Goal: Task Accomplishment & Management: Manage account settings

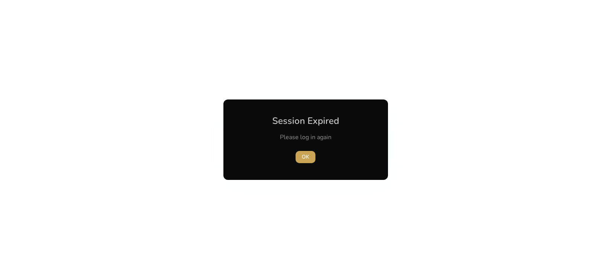
click at [310, 154] on span "button" at bounding box center [306, 157] width 20 height 18
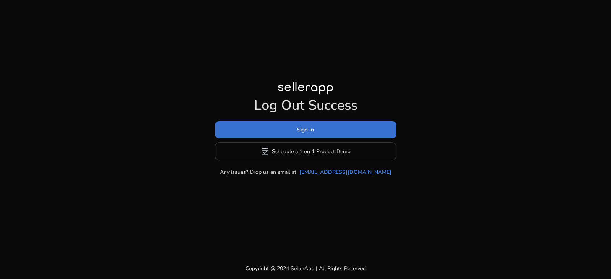
click at [323, 129] on span at bounding box center [305, 130] width 181 height 18
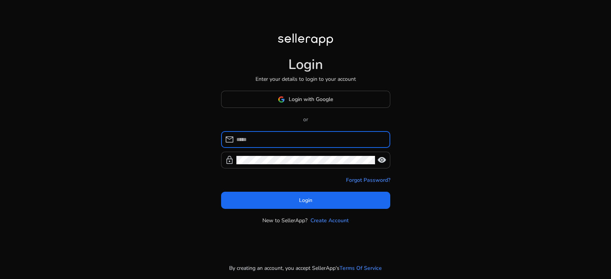
type input "**********"
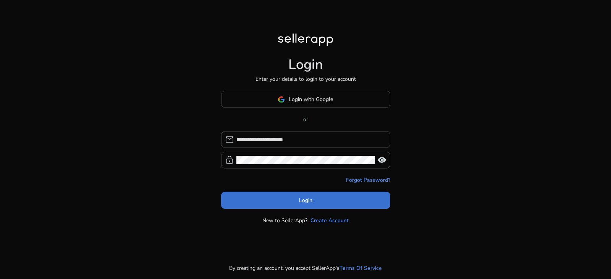
click at [308, 197] on span "Login" at bounding box center [305, 201] width 13 height 8
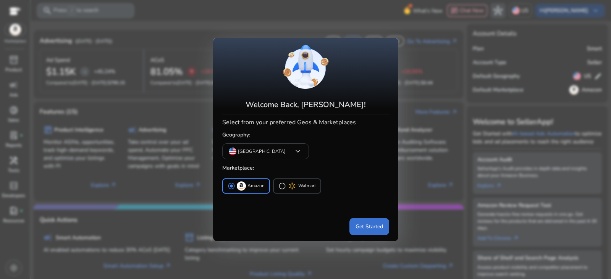
click at [374, 230] on span "Get Started" at bounding box center [368, 227] width 27 height 8
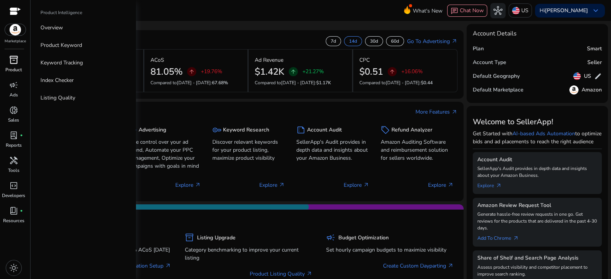
click at [13, 63] on span "inventory_2" at bounding box center [13, 59] width 9 height 9
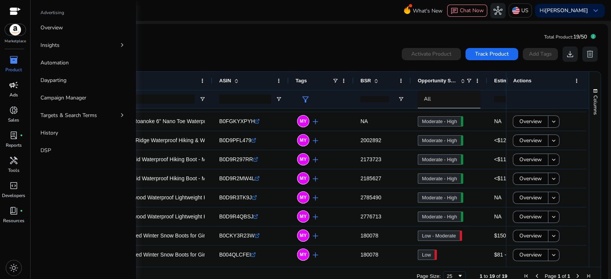
click at [15, 85] on span "campaign" at bounding box center [13, 85] width 9 height 9
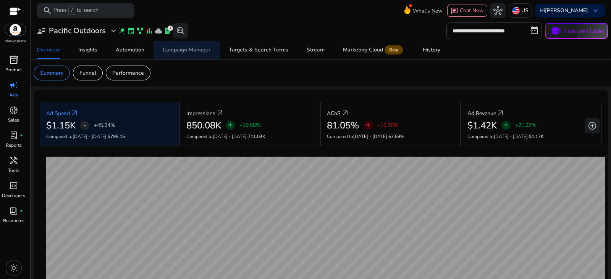
click at [192, 48] on div "Campaign Manager" at bounding box center [187, 49] width 48 height 5
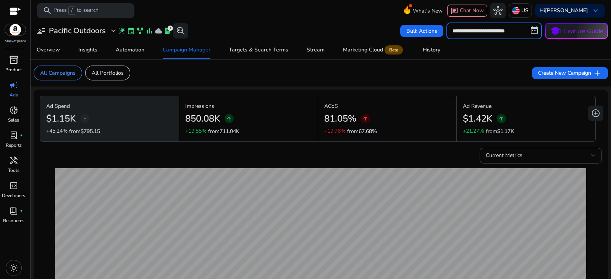
click at [494, 36] on input "**********" at bounding box center [493, 31] width 95 height 17
select select "*"
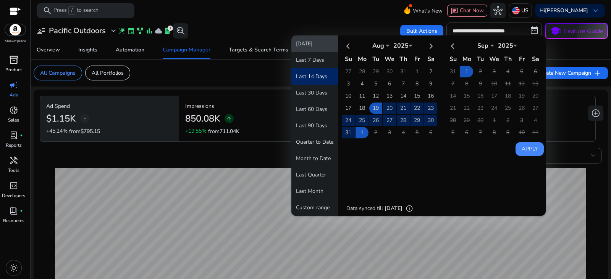
click at [307, 46] on button "Today" at bounding box center [314, 44] width 47 height 16
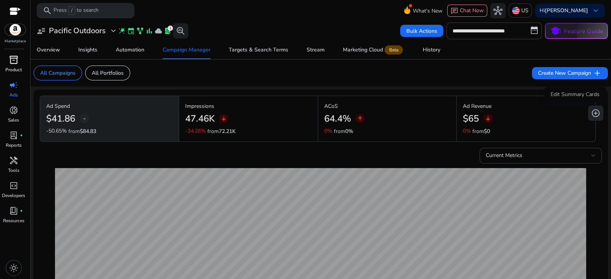
click at [593, 113] on span "add_circle" at bounding box center [595, 113] width 9 height 9
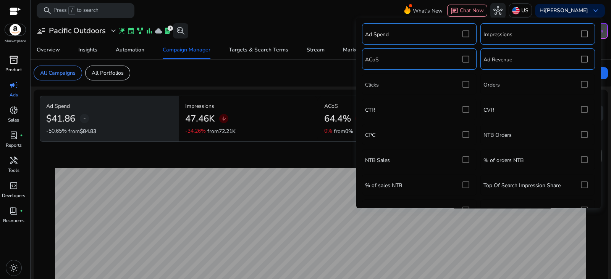
click at [579, 111] on div "Ad Spend Impressions ACoS Ad Revenue Clicks Orders CTR CVR CPC NTB Orders NTB S…" at bounding box center [478, 168] width 237 height 294
click at [580, 109] on div "Ad Spend Impressions ACoS Ad Revenue Clicks Orders CTR CVR CPC NTB Orders NTB S…" at bounding box center [478, 168] width 237 height 294
click at [581, 113] on div "Ad Spend Impressions ACoS Ad Revenue Clicks Orders CTR CVR CPC NTB Orders NTB S…" at bounding box center [478, 168] width 237 height 294
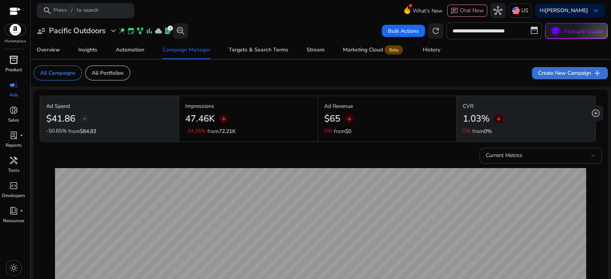
click at [597, 71] on span "add" at bounding box center [597, 73] width 9 height 9
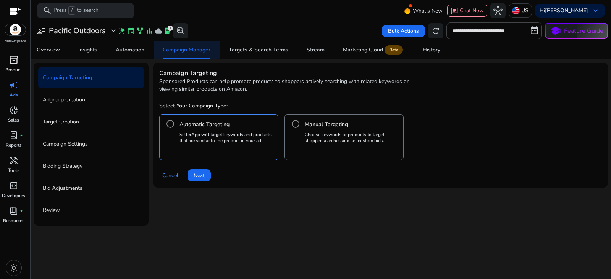
click at [180, 45] on span "Campaign Manager" at bounding box center [187, 50] width 48 height 18
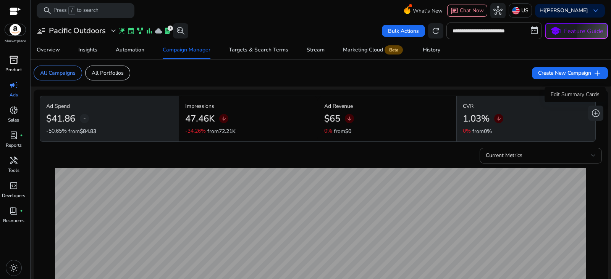
click at [596, 114] on span "add_circle" at bounding box center [595, 113] width 9 height 9
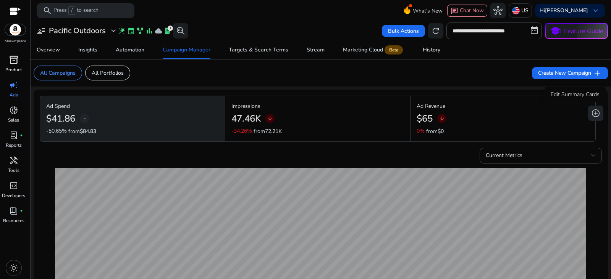
click at [594, 115] on span "add_circle" at bounding box center [595, 113] width 9 height 9
click at [598, 111] on button "add_circle" at bounding box center [595, 113] width 15 height 15
click at [595, 112] on span "add_circle" at bounding box center [595, 113] width 9 height 9
click at [593, 112] on span "add_circle" at bounding box center [595, 113] width 9 height 9
click at [591, 119] on button "add_circle" at bounding box center [595, 113] width 15 height 15
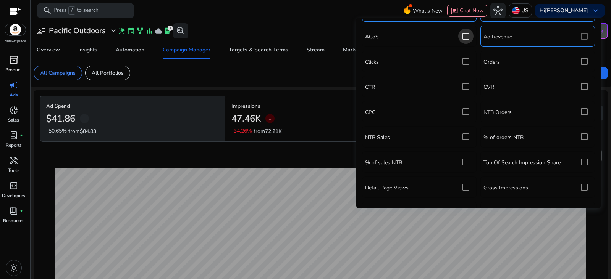
scroll to position [19, 0]
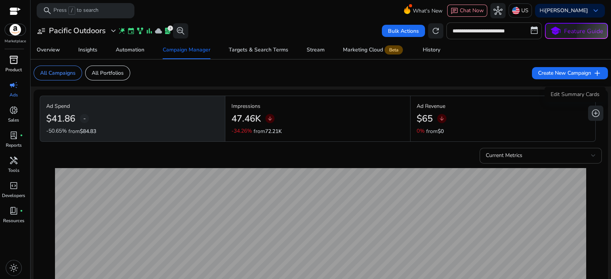
click at [591, 113] on span "add_circle" at bounding box center [595, 113] width 9 height 9
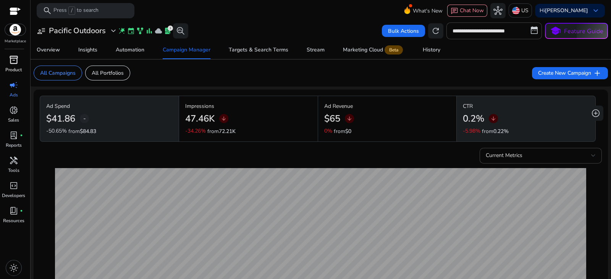
click at [330, 71] on mat-card "All Campaigns All Portfolios Create New Campaign add" at bounding box center [320, 73] width 586 height 27
click at [593, 113] on span "add_circle" at bounding box center [595, 113] width 9 height 9
click at [591, 115] on span "add_circle" at bounding box center [595, 113] width 9 height 9
click at [593, 115] on span "add_circle" at bounding box center [595, 113] width 9 height 9
click at [591, 114] on span "add_circle" at bounding box center [595, 113] width 9 height 9
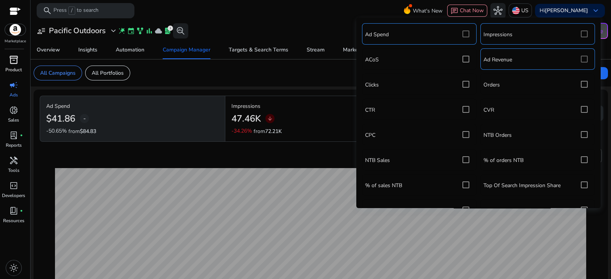
click at [599, 135] on mat-card "Ad Spend Impressions ACoS Ad Revenue Clicks Orders CTR CVR CPC NTB Orders NTB S…" at bounding box center [478, 113] width 244 height 191
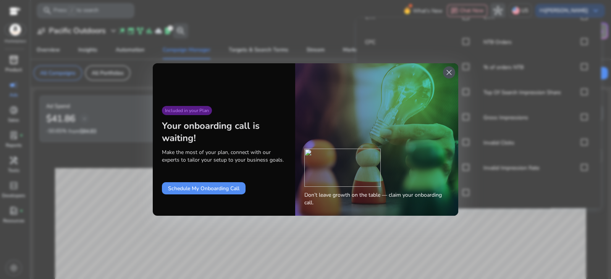
scroll to position [100, 0]
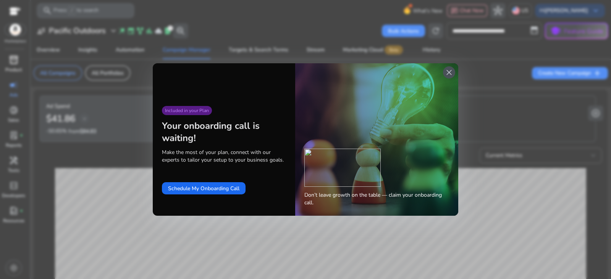
click at [449, 74] on span "close" at bounding box center [448, 72] width 9 height 9
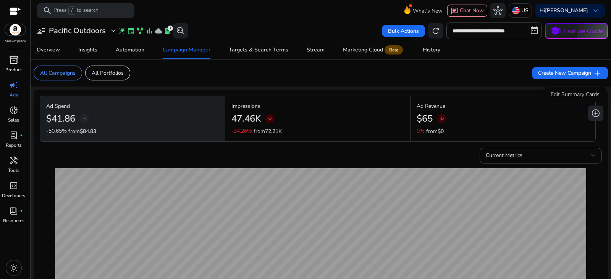
click at [593, 114] on span "add_circle" at bounding box center [595, 113] width 9 height 9
click at [593, 117] on span "add_circle" at bounding box center [595, 113] width 9 height 9
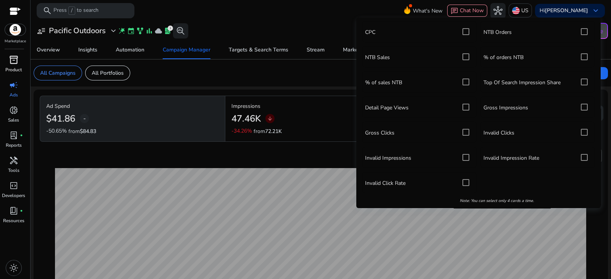
scroll to position [108, 0]
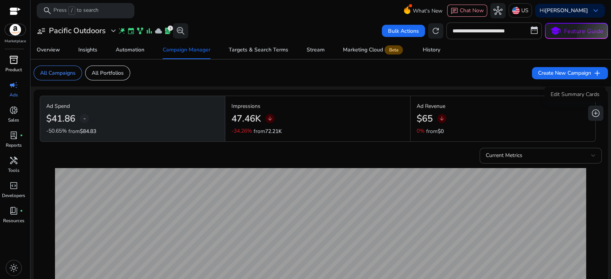
click at [591, 115] on span "add_circle" at bounding box center [595, 113] width 9 height 9
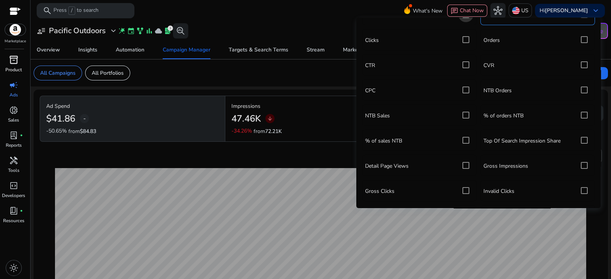
scroll to position [47, 0]
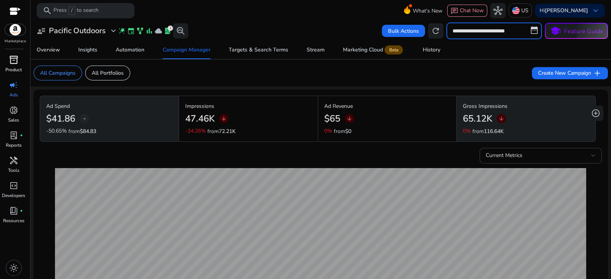
click at [497, 30] on input "**********" at bounding box center [493, 31] width 95 height 17
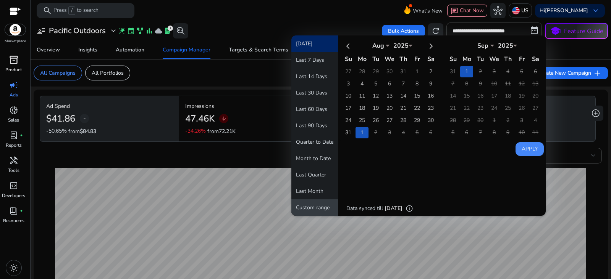
click at [310, 209] on button "Custom range" at bounding box center [314, 208] width 47 height 16
click at [357, 132] on td "1" at bounding box center [361, 132] width 13 height 11
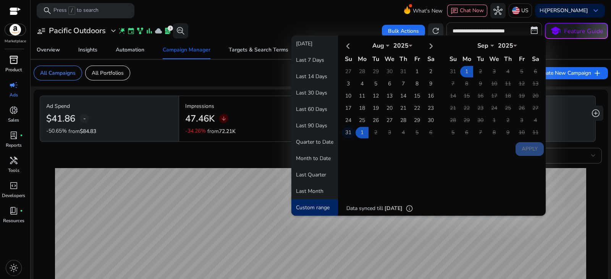
click at [347, 131] on td "31" at bounding box center [348, 132] width 13 height 11
click at [361, 129] on td "1" at bounding box center [361, 132] width 13 height 11
click at [522, 145] on button "Apply" at bounding box center [529, 149] width 28 height 14
type input "**********"
